Goal: Use online tool/utility: Utilize a website feature to perform a specific function

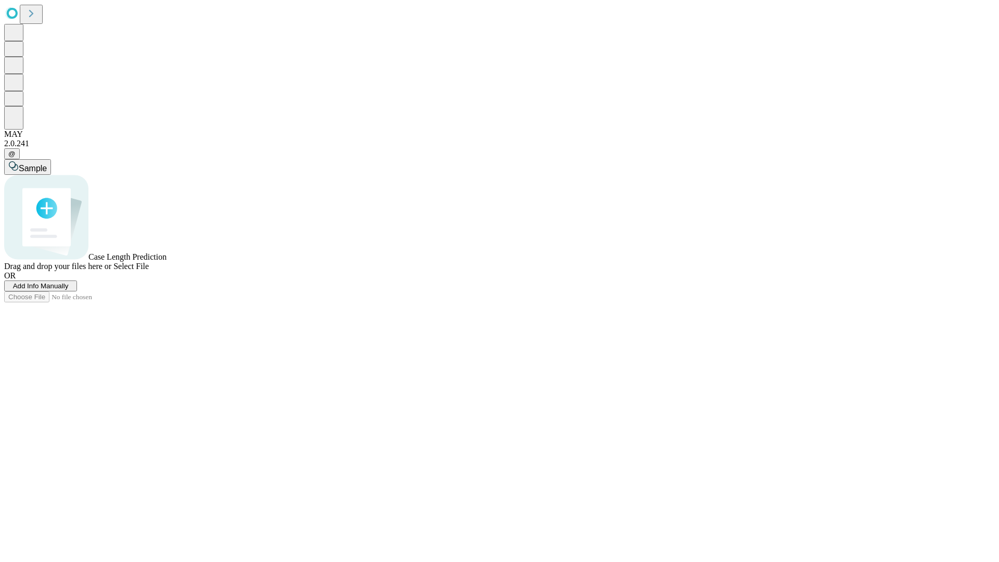
click at [69, 290] on span "Add Info Manually" at bounding box center [41, 286] width 56 height 8
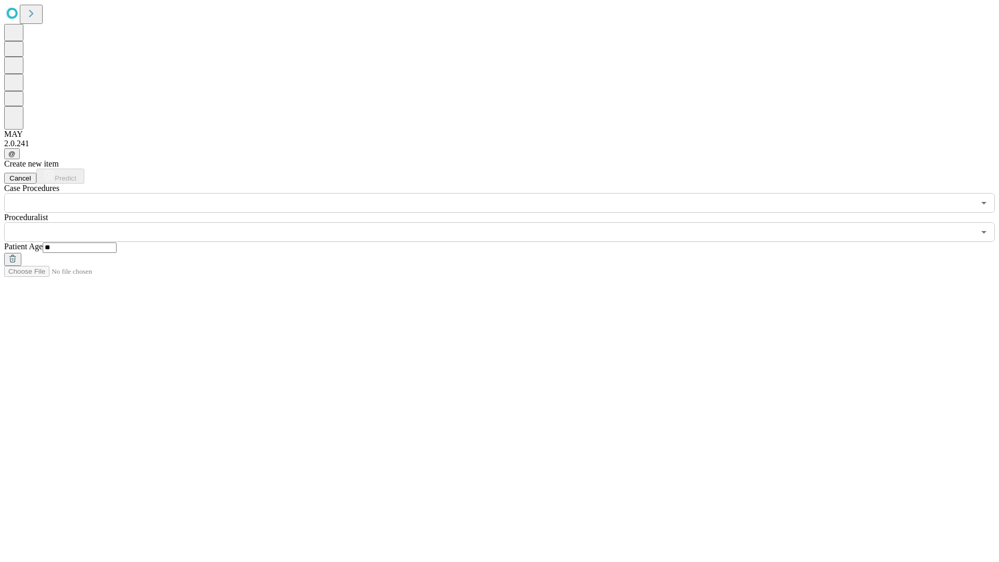
type input "**"
click at [507, 222] on input "text" at bounding box center [489, 232] width 971 height 20
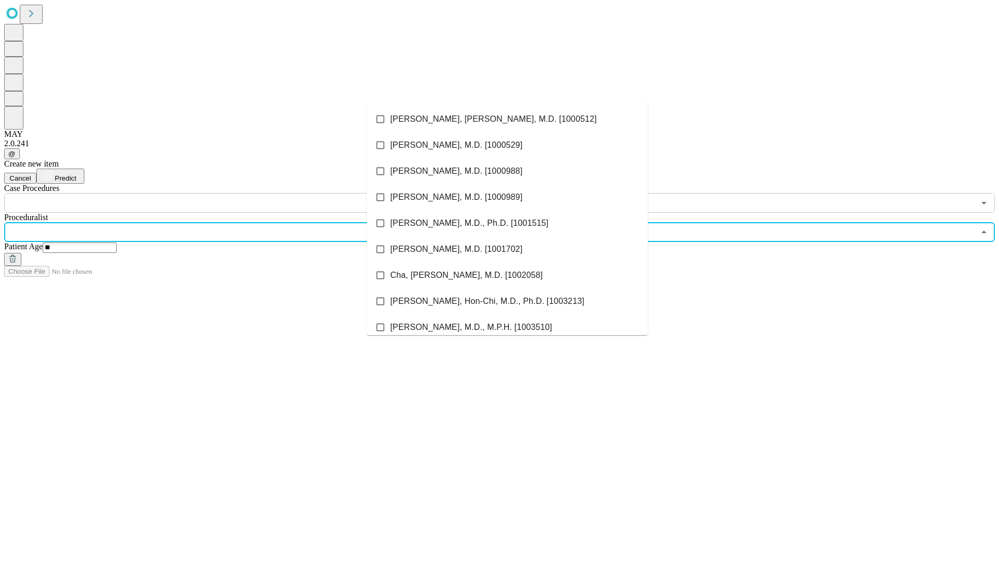
click at [507, 119] on li "[PERSON_NAME], [PERSON_NAME], M.D. [1000512]" at bounding box center [507, 119] width 281 height 26
click at [219, 193] on input "text" at bounding box center [489, 203] width 971 height 20
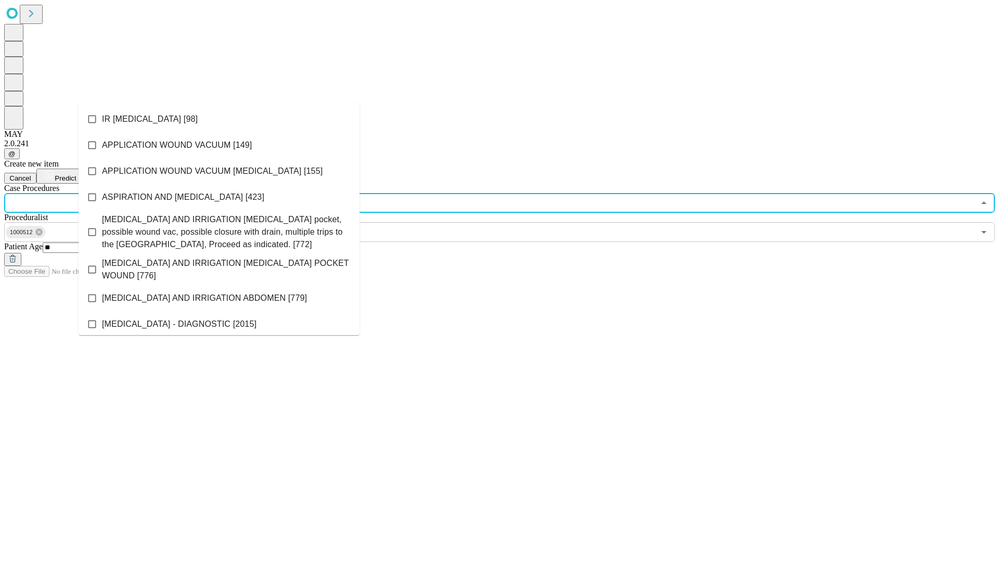
click at [219, 119] on li "IR [MEDICAL_DATA] [98]" at bounding box center [219, 119] width 281 height 26
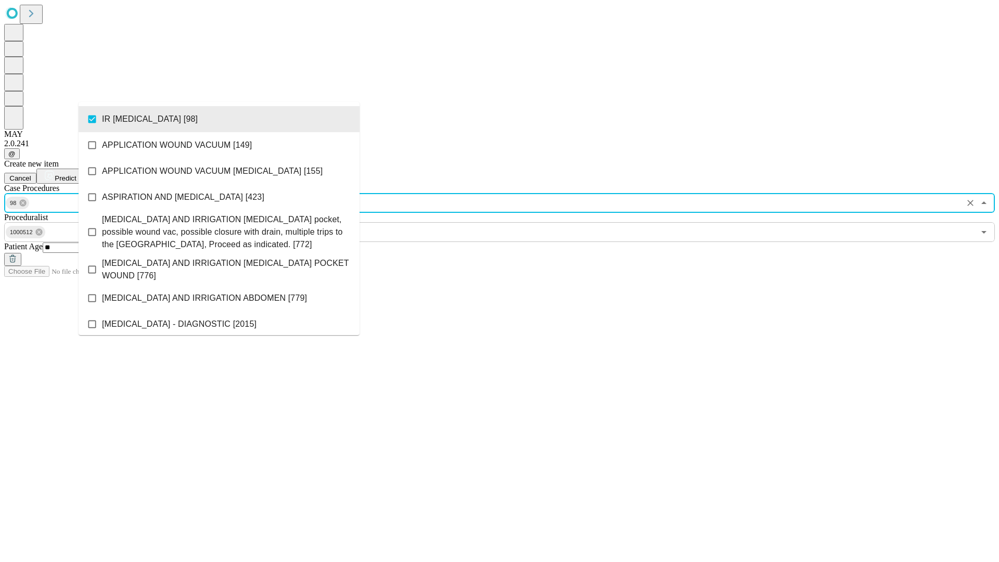
click at [76, 174] on span "Predict" at bounding box center [65, 178] width 21 height 8
